Goal: Information Seeking & Learning: Learn about a topic

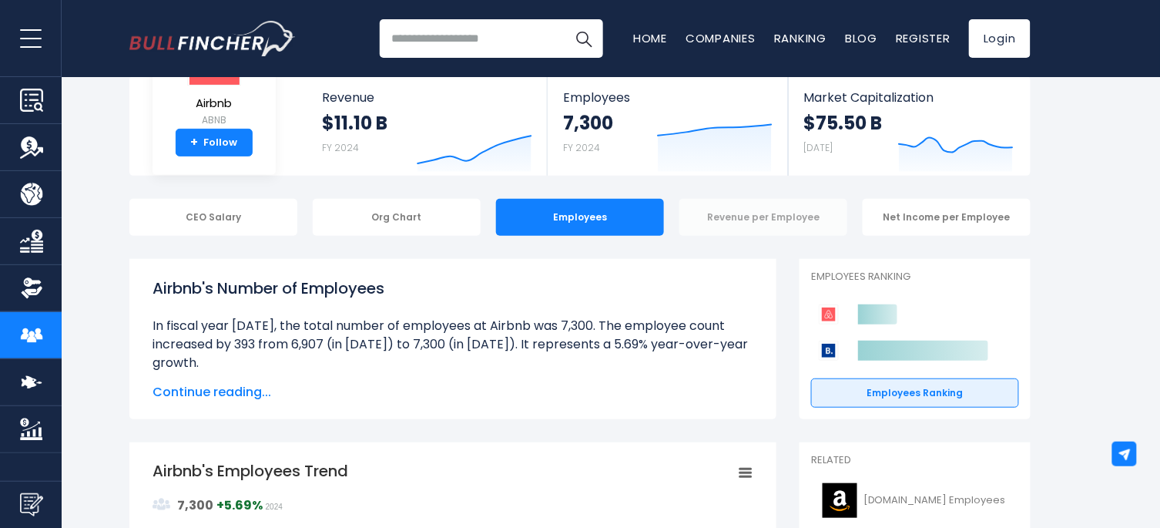
click at [738, 218] on div "Revenue per Employee" at bounding box center [764, 217] width 168 height 37
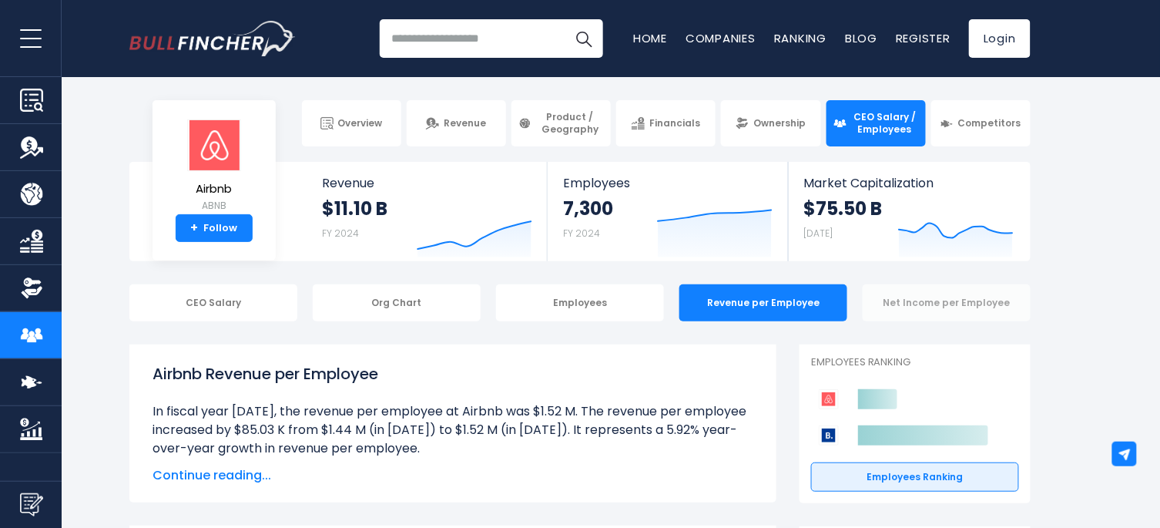
click at [928, 306] on div "Net Income per Employee" at bounding box center [947, 302] width 168 height 37
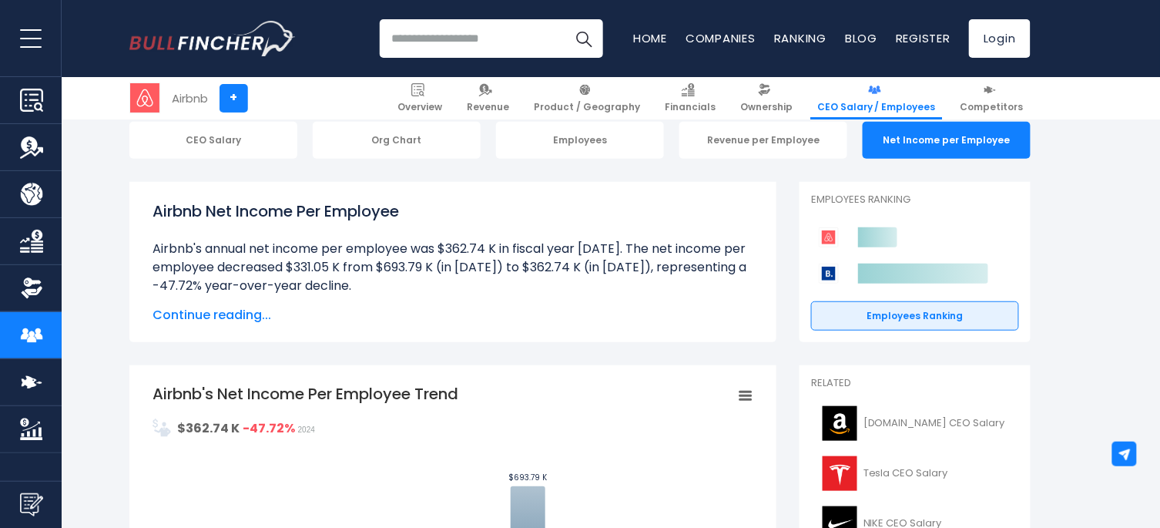
scroll to position [171, 0]
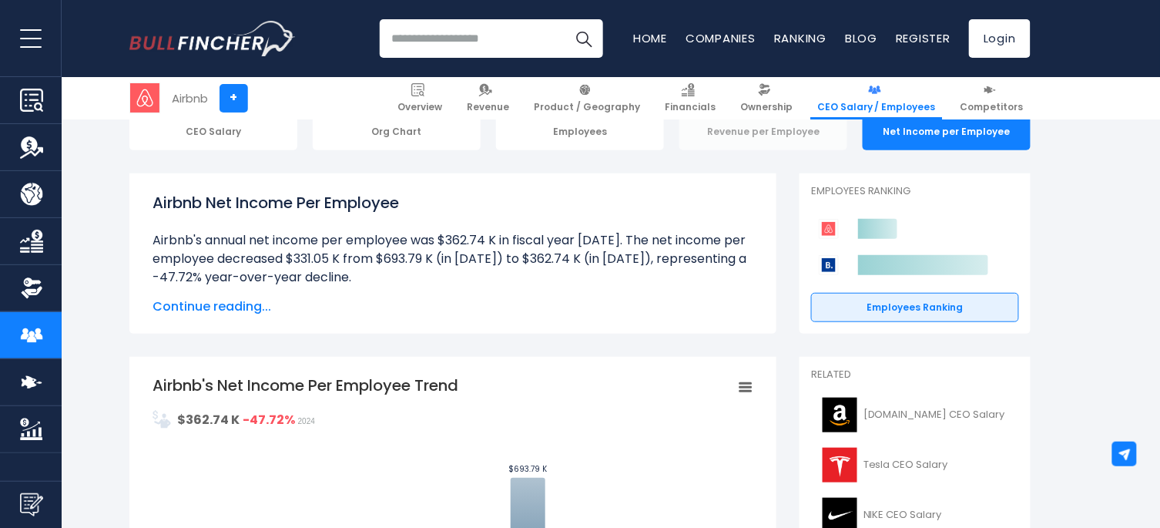
click at [747, 131] on div "Revenue per Employee" at bounding box center [764, 131] width 168 height 37
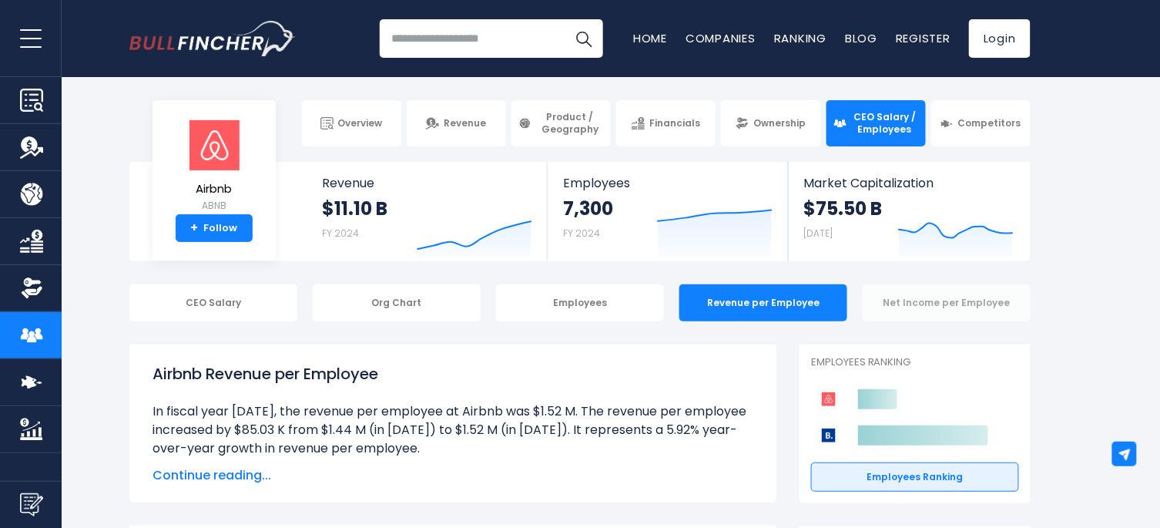
click at [927, 305] on div "Net Income per Employee" at bounding box center [947, 302] width 168 height 37
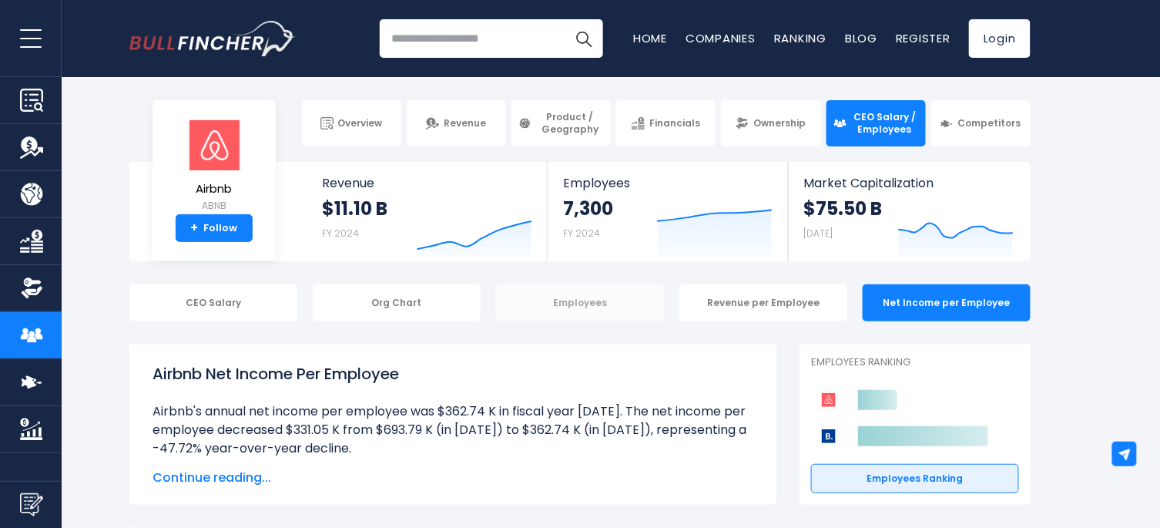
click at [578, 303] on div "Employees" at bounding box center [580, 302] width 168 height 37
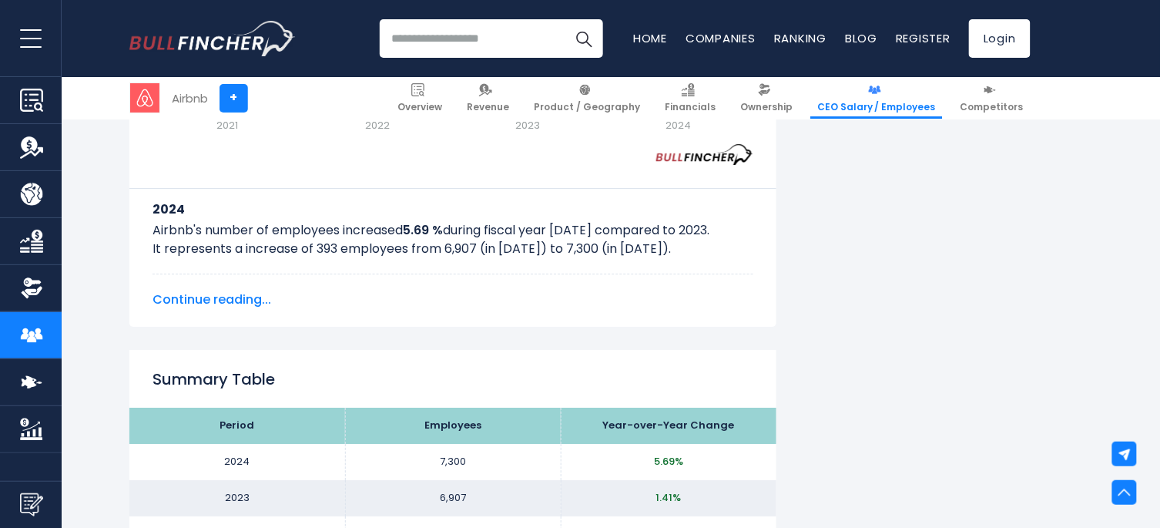
scroll to position [1113, 0]
